Goal: Navigation & Orientation: Find specific page/section

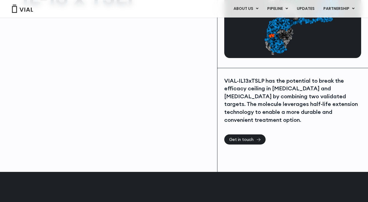
scroll to position [55, 0]
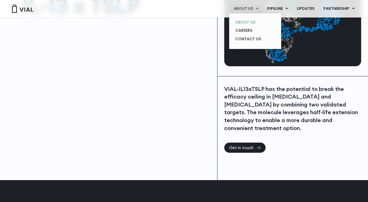
click at [248, 19] on link "ABOUT US" at bounding box center [255, 22] width 48 height 8
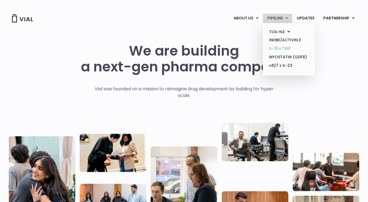
click at [278, 48] on link "IL-13 x TSLP" at bounding box center [289, 48] width 48 height 8
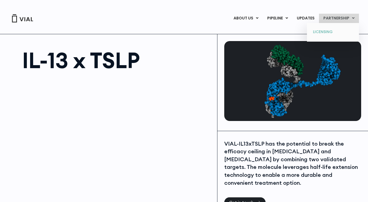
click at [322, 32] on link "LICENSING" at bounding box center [333, 32] width 48 height 9
